Goal: Transaction & Acquisition: Purchase product/service

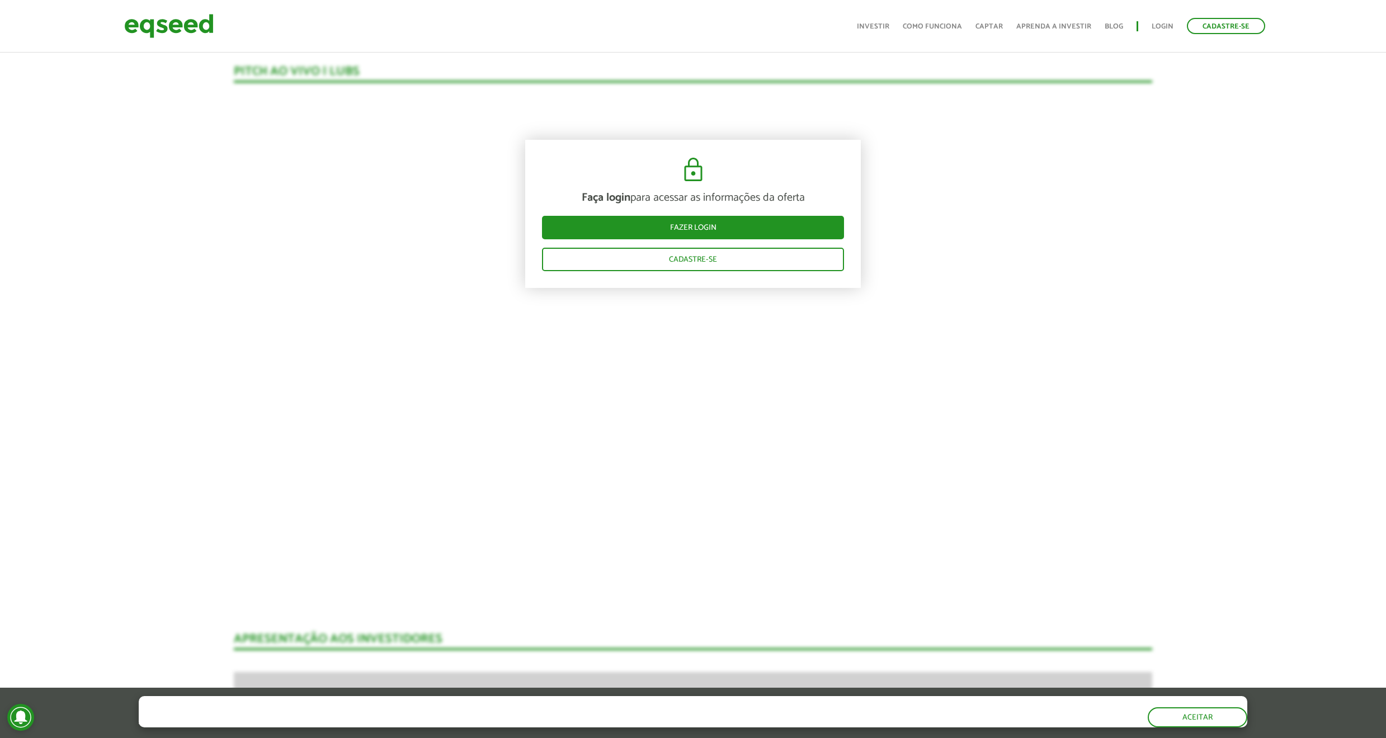
scroll to position [1225, 0]
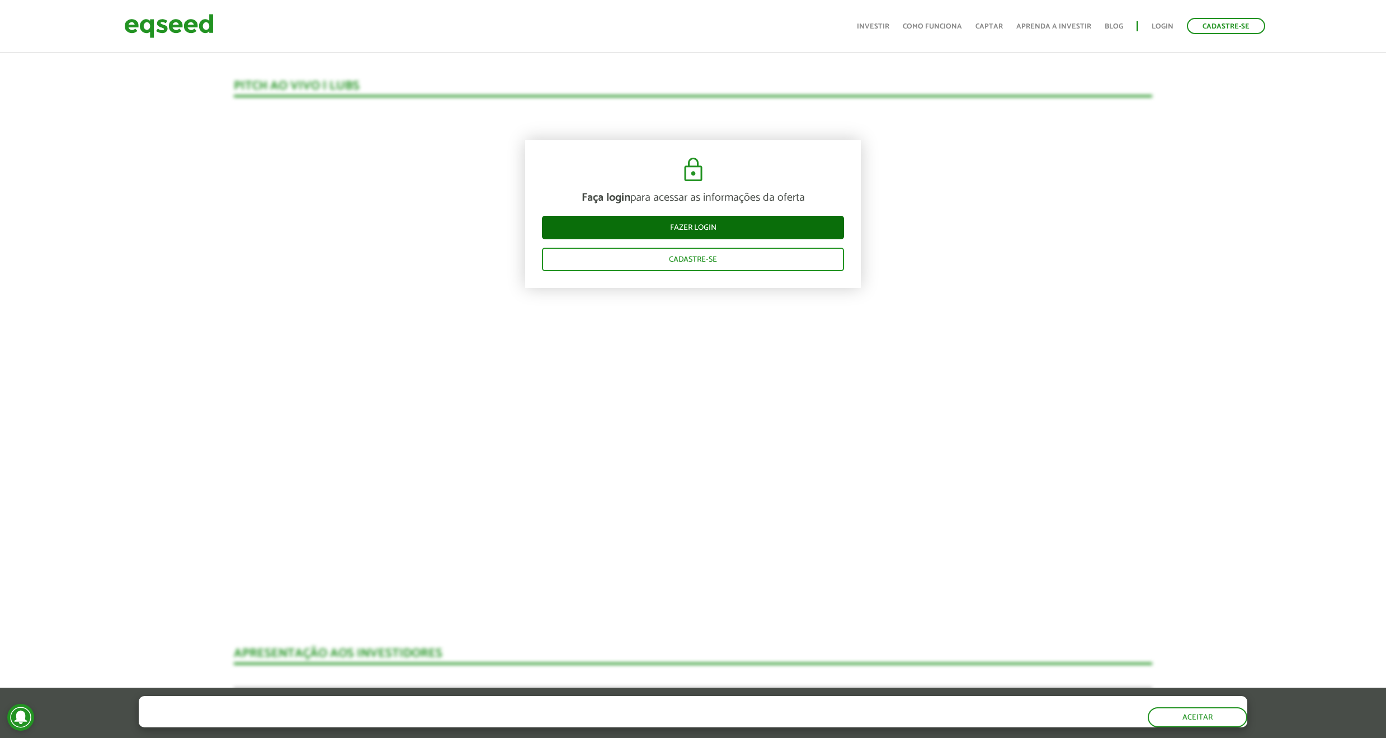
click at [699, 232] on link "Fazer login" at bounding box center [693, 227] width 302 height 23
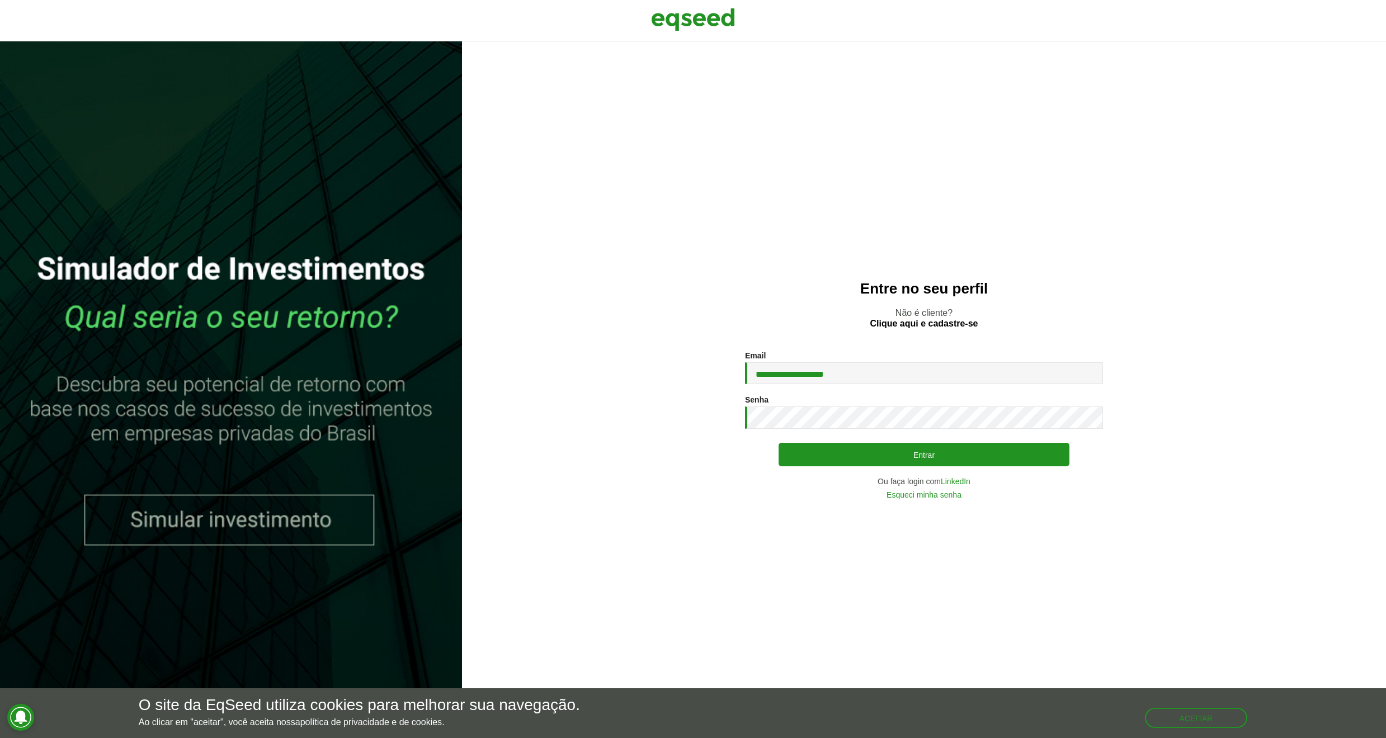
type input "**********"
click at [891, 459] on button "Entrar" at bounding box center [924, 454] width 291 height 23
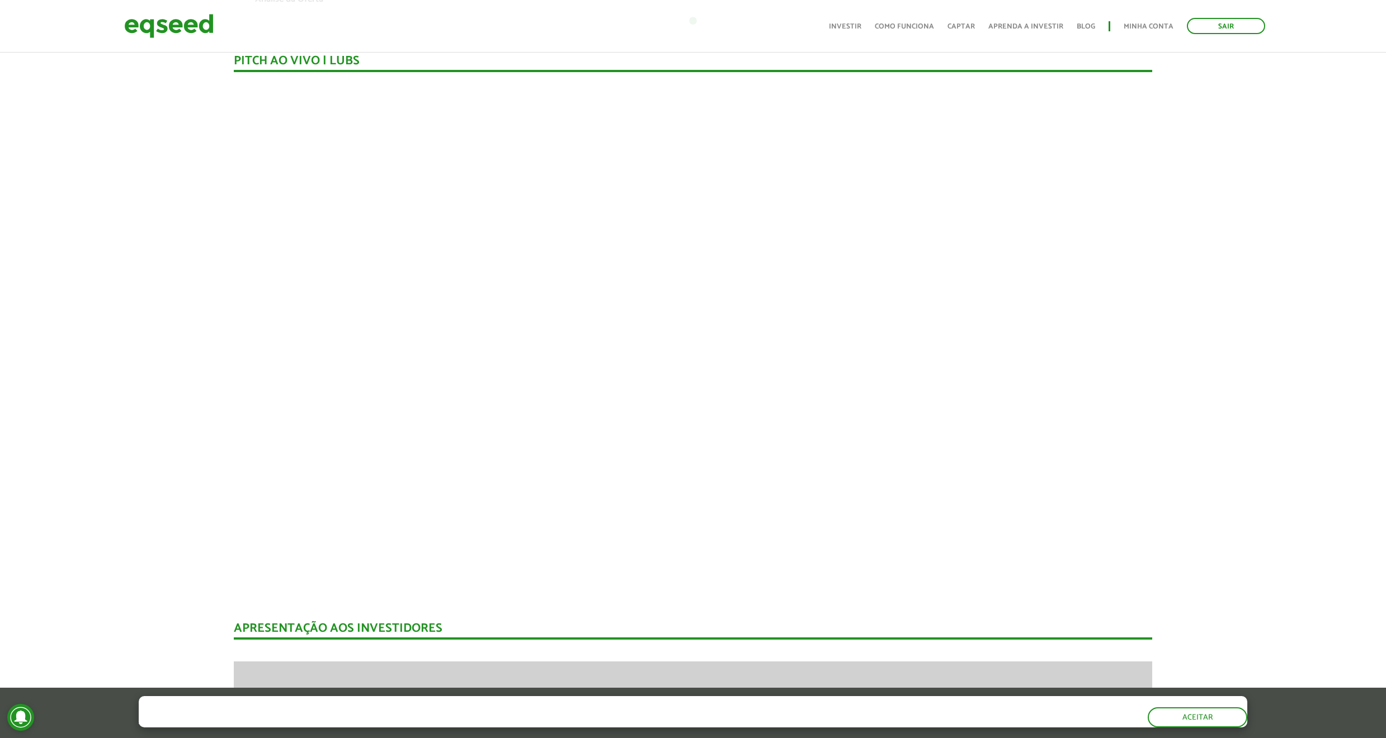
scroll to position [1081, 0]
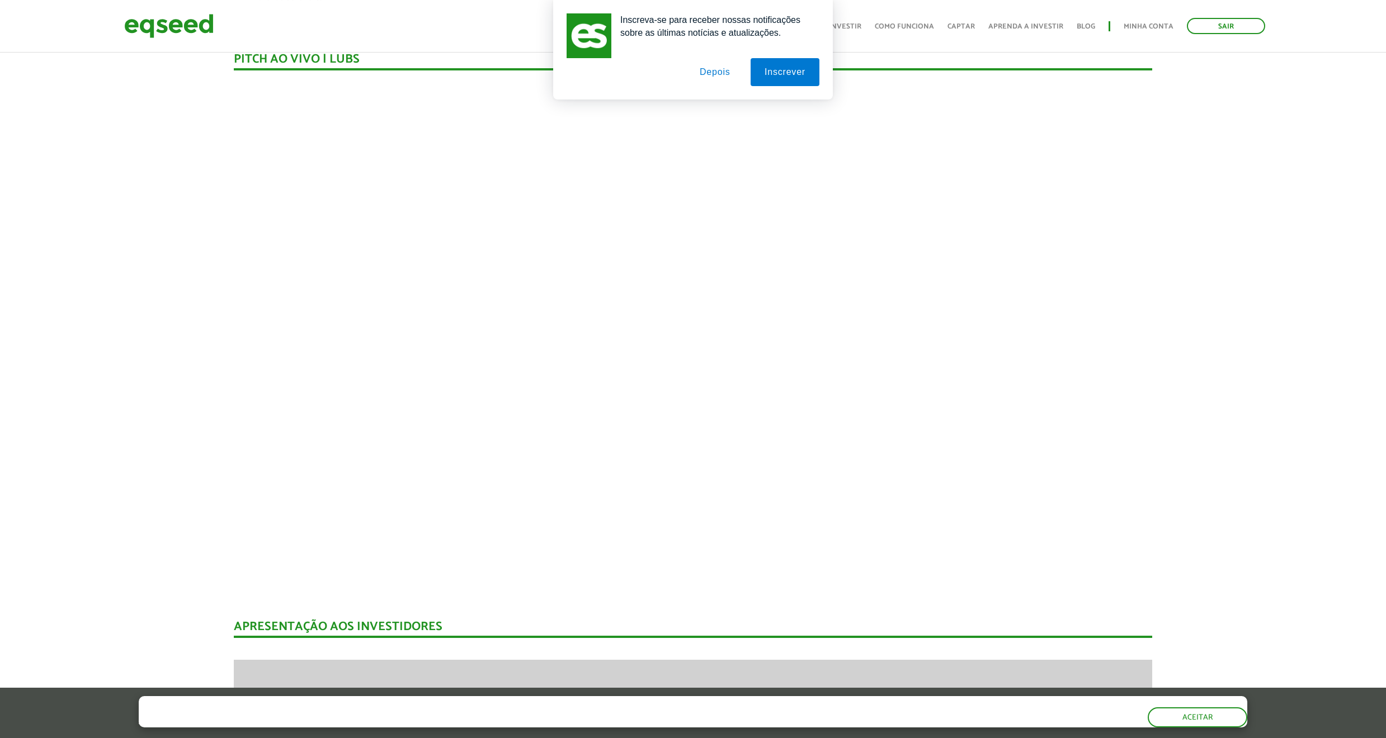
click at [717, 76] on button "Depois" at bounding box center [715, 72] width 59 height 28
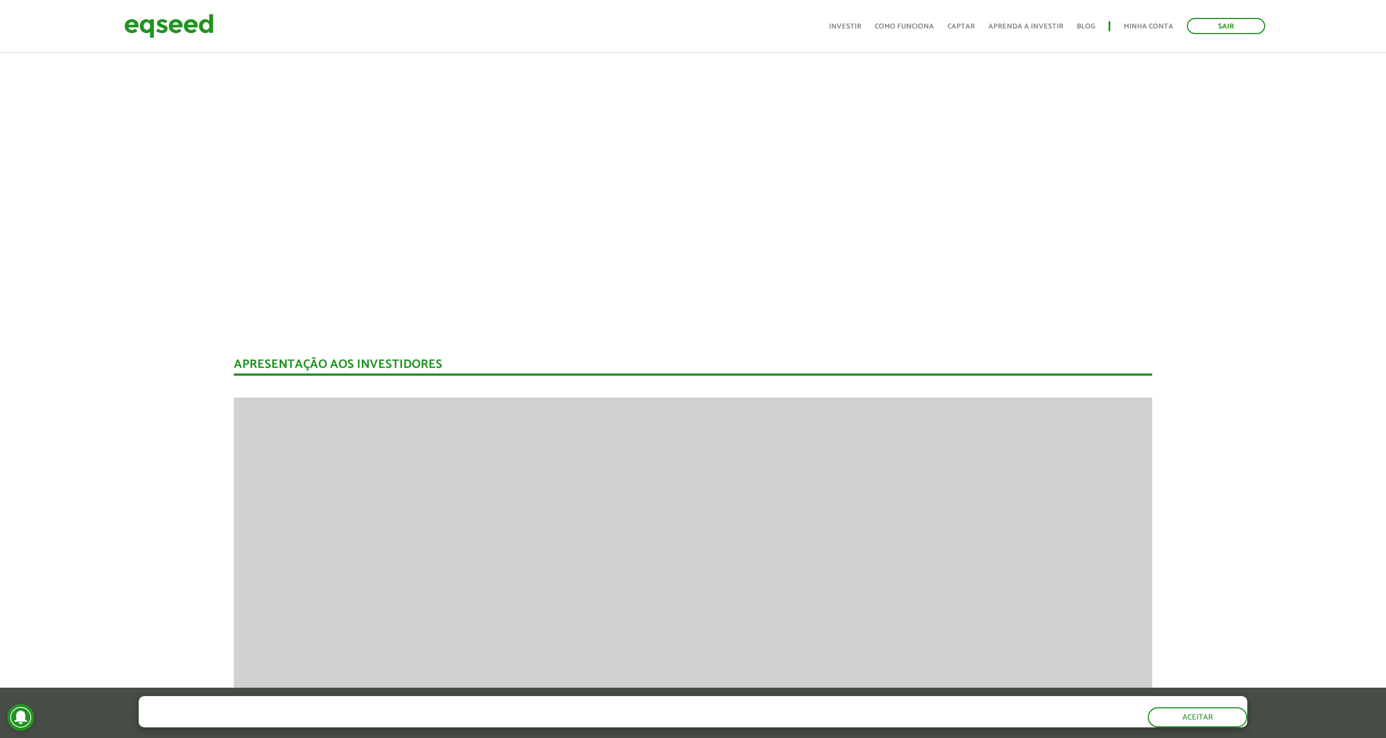
scroll to position [1342, 0]
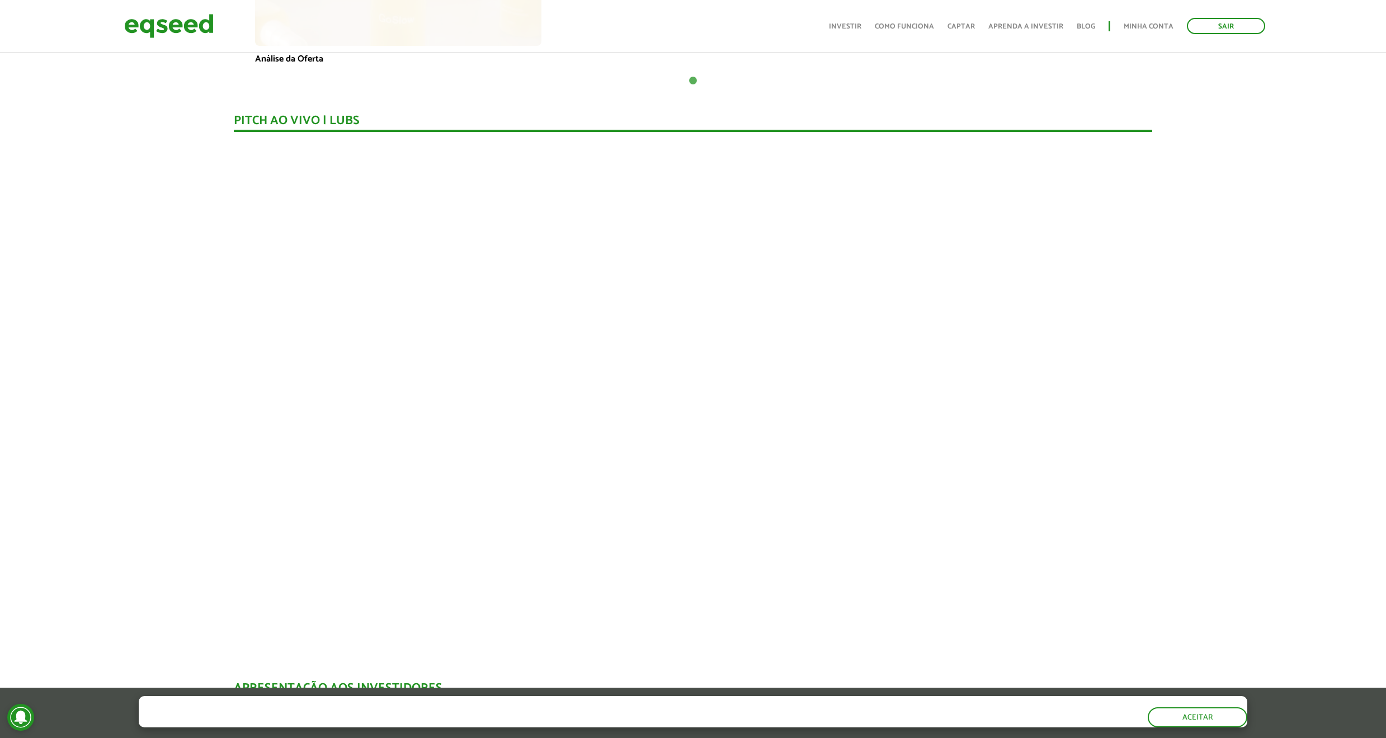
scroll to position [1031, 0]
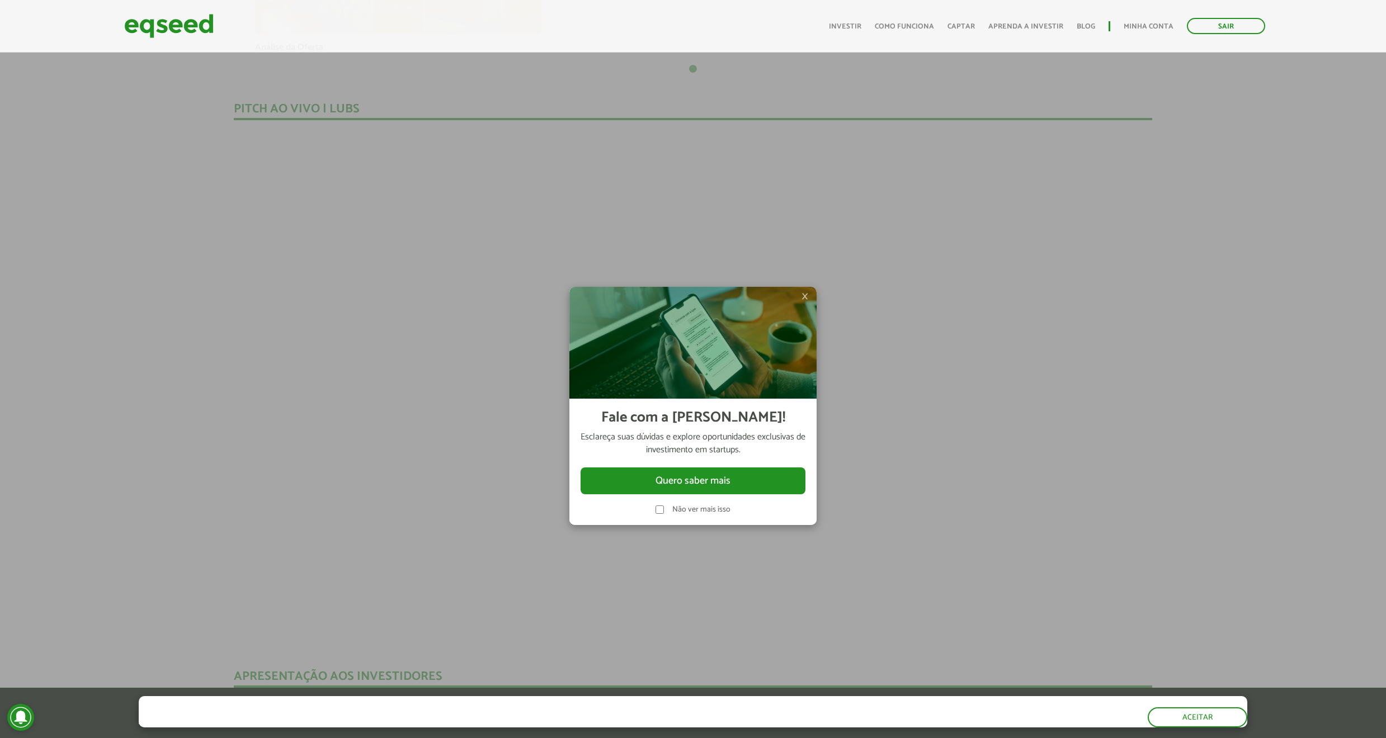
click at [682, 509] on label "Não ver mais isso" at bounding box center [701, 510] width 58 height 8
click at [894, 487] on div at bounding box center [693, 369] width 1386 height 738
click at [1137, 150] on div at bounding box center [693, 369] width 1386 height 738
click at [179, 157] on div at bounding box center [693, 369] width 1386 height 738
click at [803, 298] on span "×" at bounding box center [805, 296] width 7 height 13
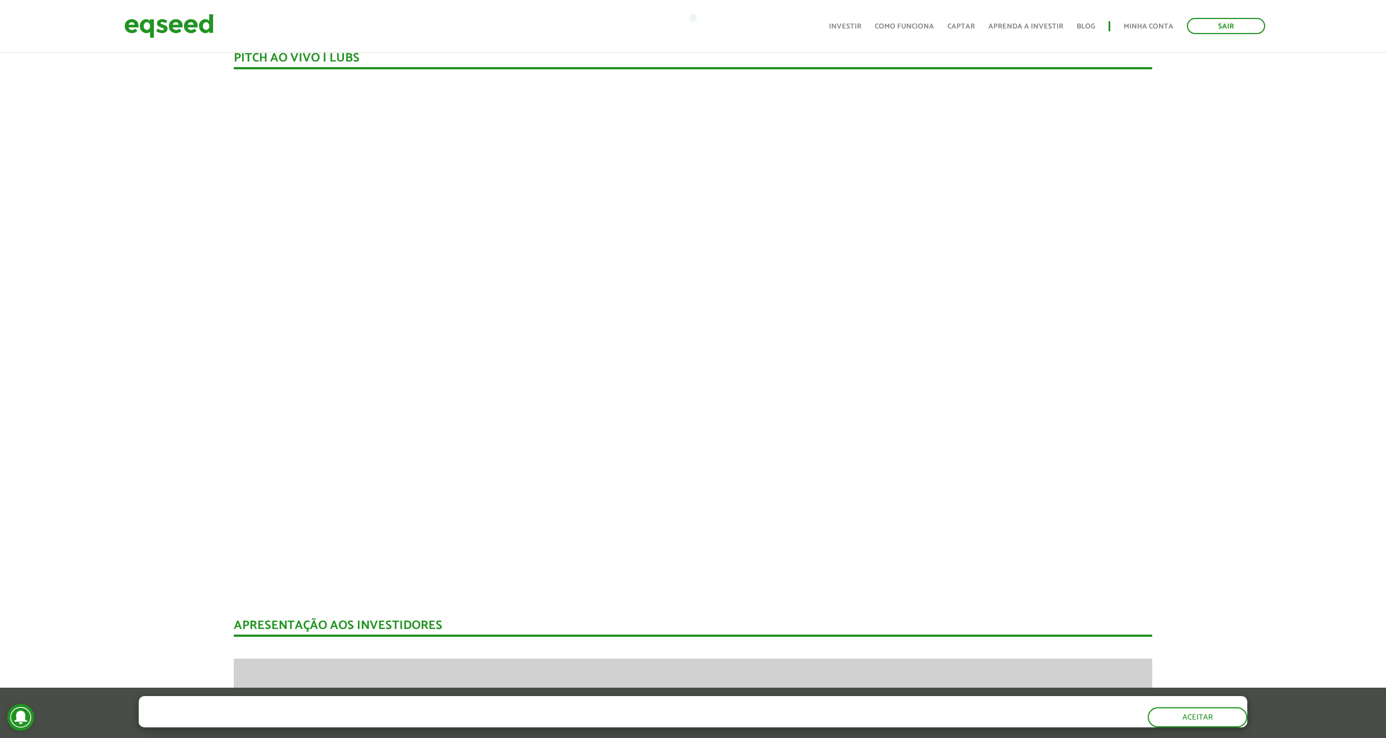
scroll to position [1065, 0]
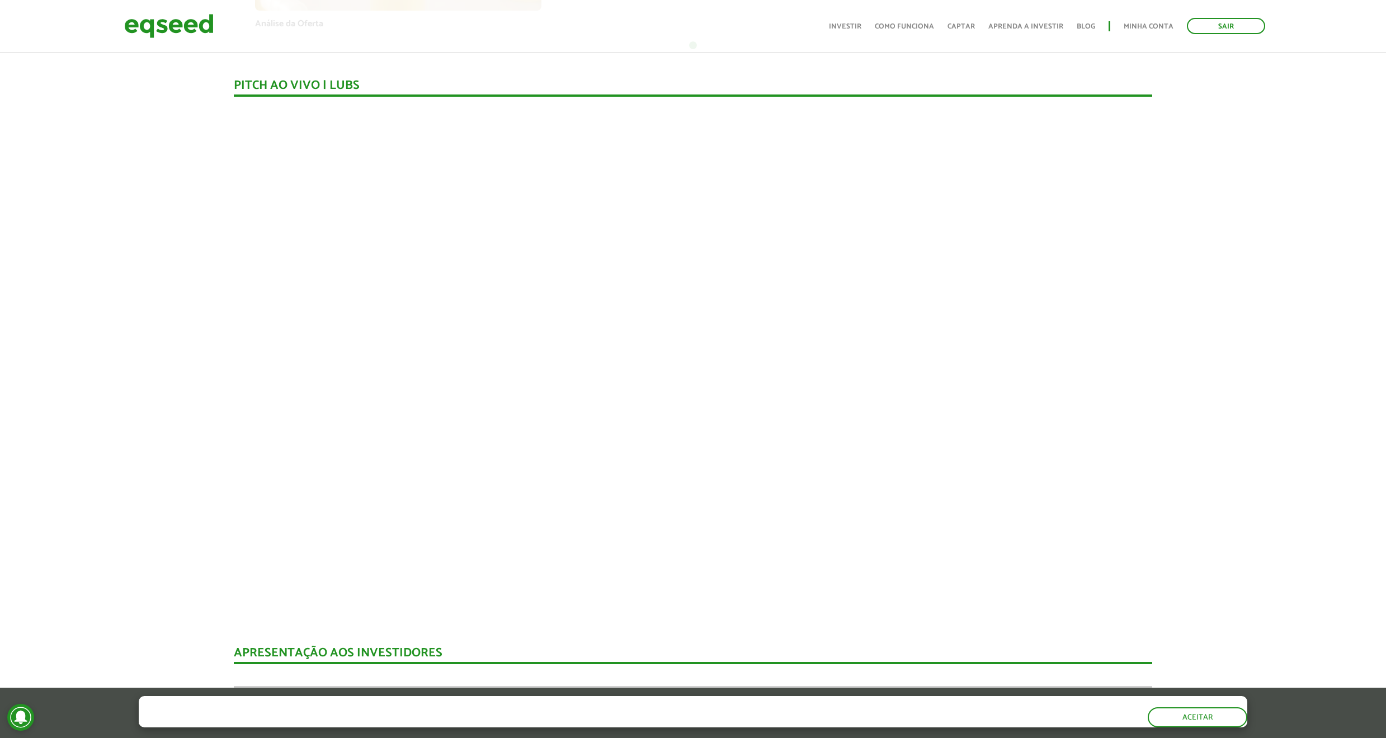
scroll to position [1054, 0]
